Goal: Task Accomplishment & Management: Use online tool/utility

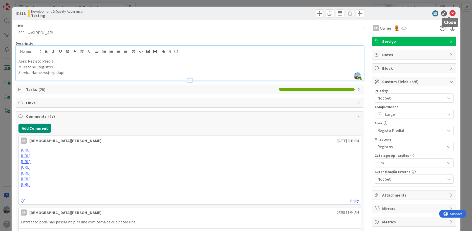
click at [451, 12] on icon at bounding box center [453, 13] width 6 height 6
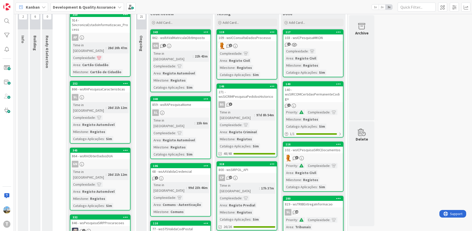
scroll to position [25, 0]
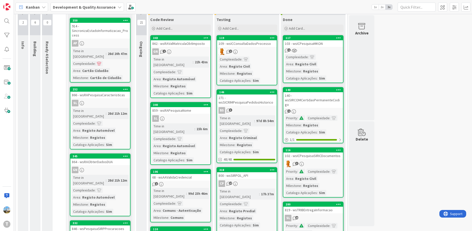
click at [253, 106] on link "146 271 - wsSICRIMPesquisaPedidosHistorico BS 3 Time in Column : 97d 8h 54m Com…" at bounding box center [247, 126] width 61 height 74
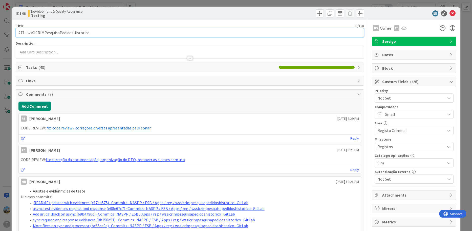
drag, startPoint x: 94, startPoint y: 33, endPoint x: 28, endPoint y: 32, distance: 65.8
click at [28, 32] on input "271 - wsSICRIMPesquisaPedidosHistorico" at bounding box center [190, 32] width 349 height 9
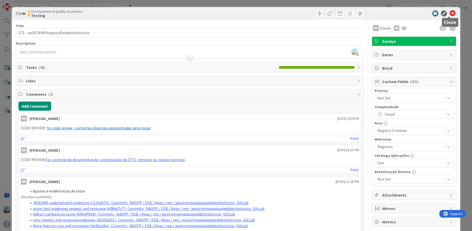
click at [450, 12] on icon at bounding box center [453, 13] width 6 height 6
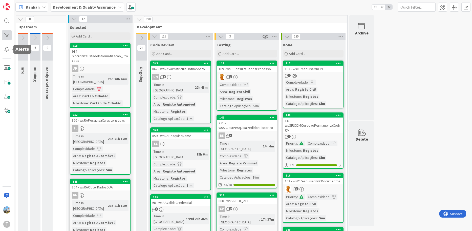
click at [6, 37] on div at bounding box center [7, 35] width 10 height 10
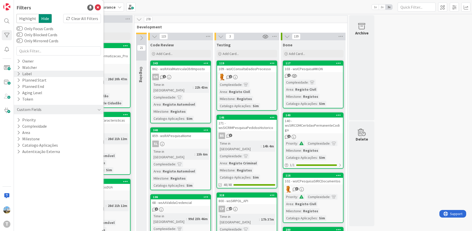
click at [42, 74] on div "Label" at bounding box center [59, 74] width 90 height 6
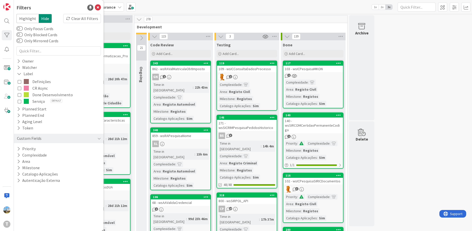
click at [45, 95] on span "Done Desenvolvimento" at bounding box center [52, 94] width 40 height 7
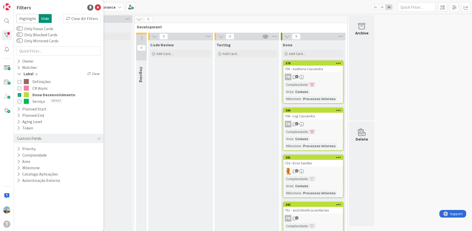
click at [33, 95] on span "Done Desenvolvimento" at bounding box center [53, 94] width 43 height 7
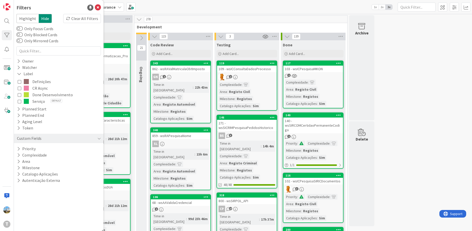
click at [40, 87] on span "CR Async" at bounding box center [39, 88] width 15 height 7
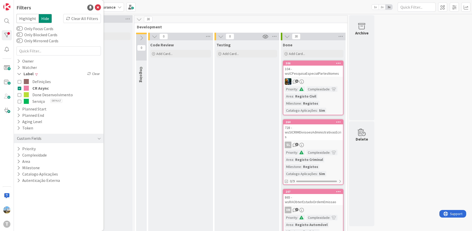
click at [40, 87] on span "CR Async" at bounding box center [40, 88] width 16 height 7
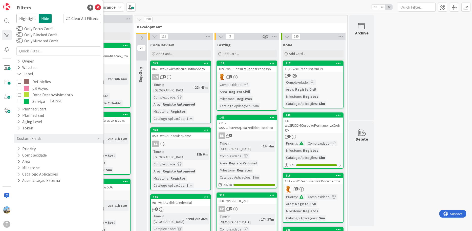
click at [40, 95] on span "Done Desenvolvimento" at bounding box center [52, 94] width 40 height 7
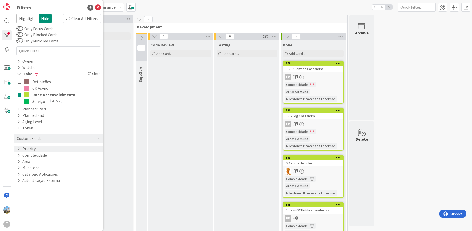
click at [31, 146] on button "Priority" at bounding box center [26, 149] width 20 height 6
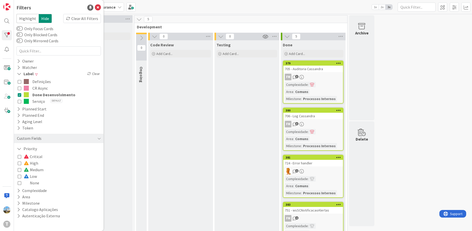
click at [31, 156] on span "Critical" at bounding box center [33, 156] width 19 height 7
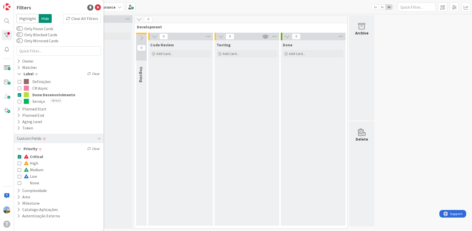
click at [31, 156] on span "Critical" at bounding box center [33, 156] width 19 height 7
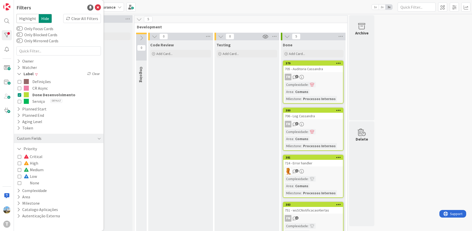
click at [34, 95] on span "Done Desenvolvimento" at bounding box center [53, 94] width 43 height 7
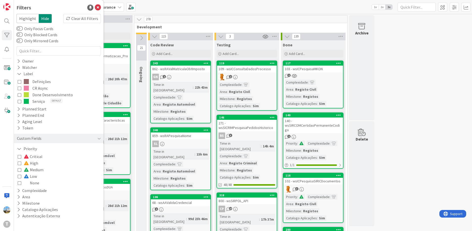
click at [32, 157] on span "Critical" at bounding box center [33, 156] width 19 height 7
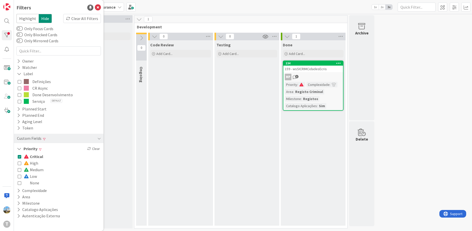
click at [32, 157] on span "Critical" at bounding box center [33, 156] width 19 height 7
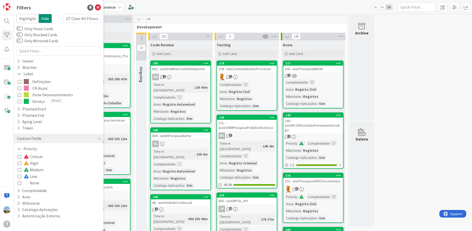
click at [31, 169] on span "Medium" at bounding box center [34, 169] width 20 height 7
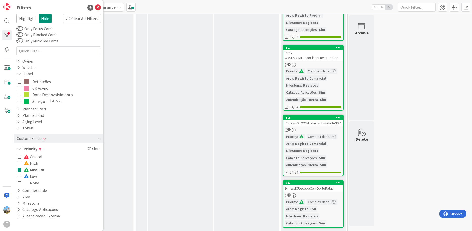
scroll to position [430, 0]
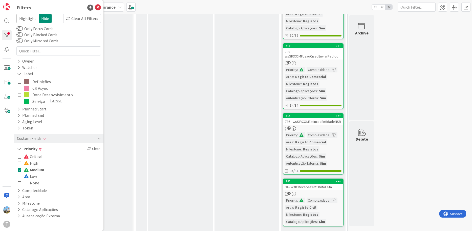
click at [39, 95] on span "Done Desenvolvimento" at bounding box center [52, 94] width 40 height 7
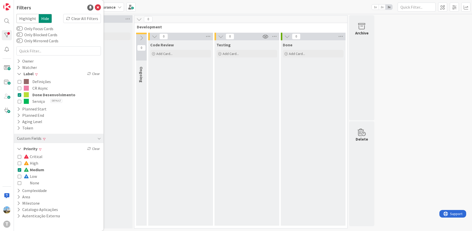
click at [37, 96] on span "Done Desenvolvimento" at bounding box center [53, 94] width 43 height 7
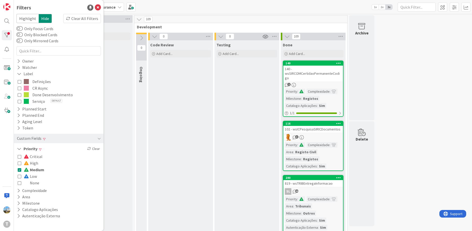
click at [38, 88] on span "CR Async" at bounding box center [39, 88] width 15 height 7
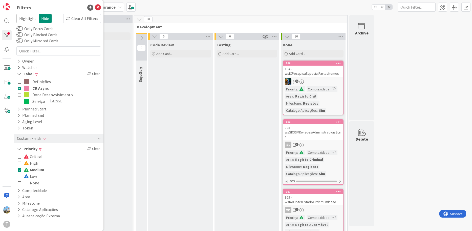
click at [28, 173] on span "Low" at bounding box center [30, 176] width 13 height 7
click at [28, 173] on span "Low" at bounding box center [31, 176] width 14 height 7
drag, startPoint x: 32, startPoint y: 170, endPoint x: -13, endPoint y: 160, distance: 46.1
click at [0, 160] on html "T Filters Highlight Hide Clear All Filters Only Focus Cards Only Blocked Cards …" at bounding box center [236, 115] width 472 height 231
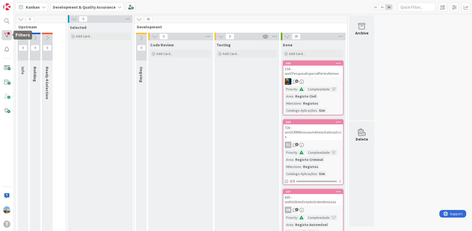
click at [6, 35] on div at bounding box center [7, 35] width 10 height 10
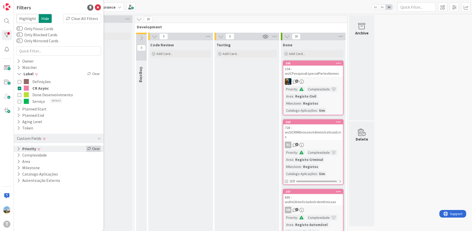
click at [96, 148] on div "Clear" at bounding box center [93, 149] width 15 height 6
click at [92, 73] on div "Clear" at bounding box center [93, 74] width 15 height 6
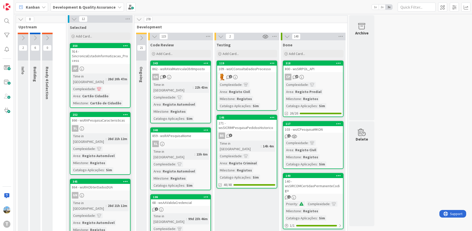
click at [249, 80] on link "119 109 - wsICConsultaDadosProcesso 2 Complexidade : Area : Registo Civil Miles…" at bounding box center [247, 85] width 61 height 50
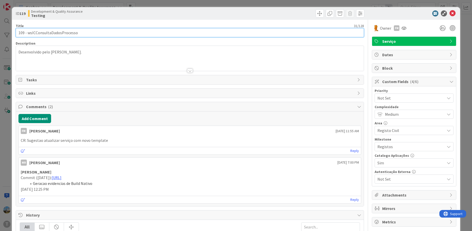
drag, startPoint x: 81, startPoint y: 33, endPoint x: 28, endPoint y: 32, distance: 53.7
click at [28, 32] on input "109 - wsICConsultaDadosProcesso" at bounding box center [190, 32] width 349 height 9
